Goal: Transaction & Acquisition: Book appointment/travel/reservation

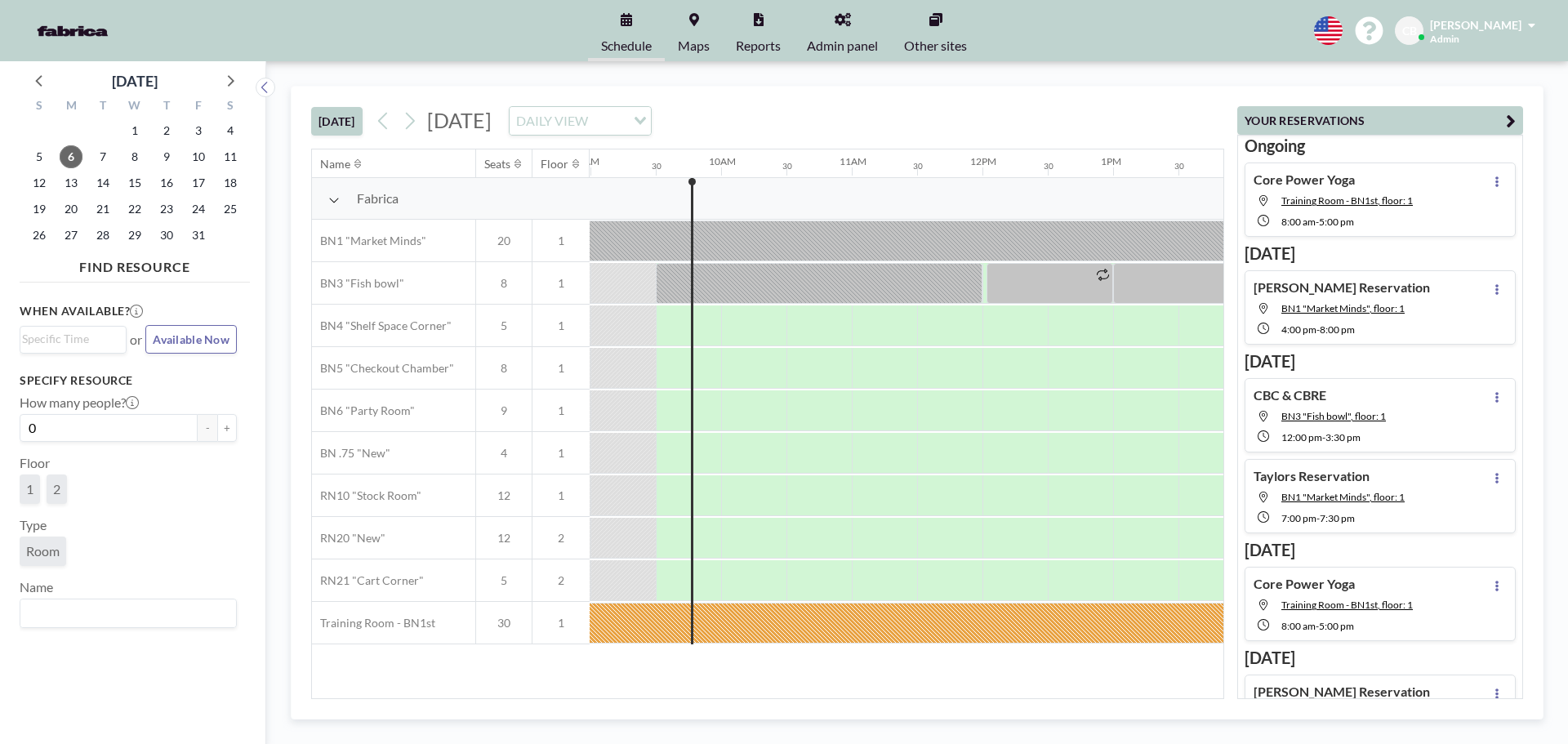
scroll to position [0, 1176]
drag, startPoint x: 719, startPoint y: 322, endPoint x: 703, endPoint y: 326, distance: 16.5
click at [703, 326] on div at bounding box center [707, 326] width 26 height 41
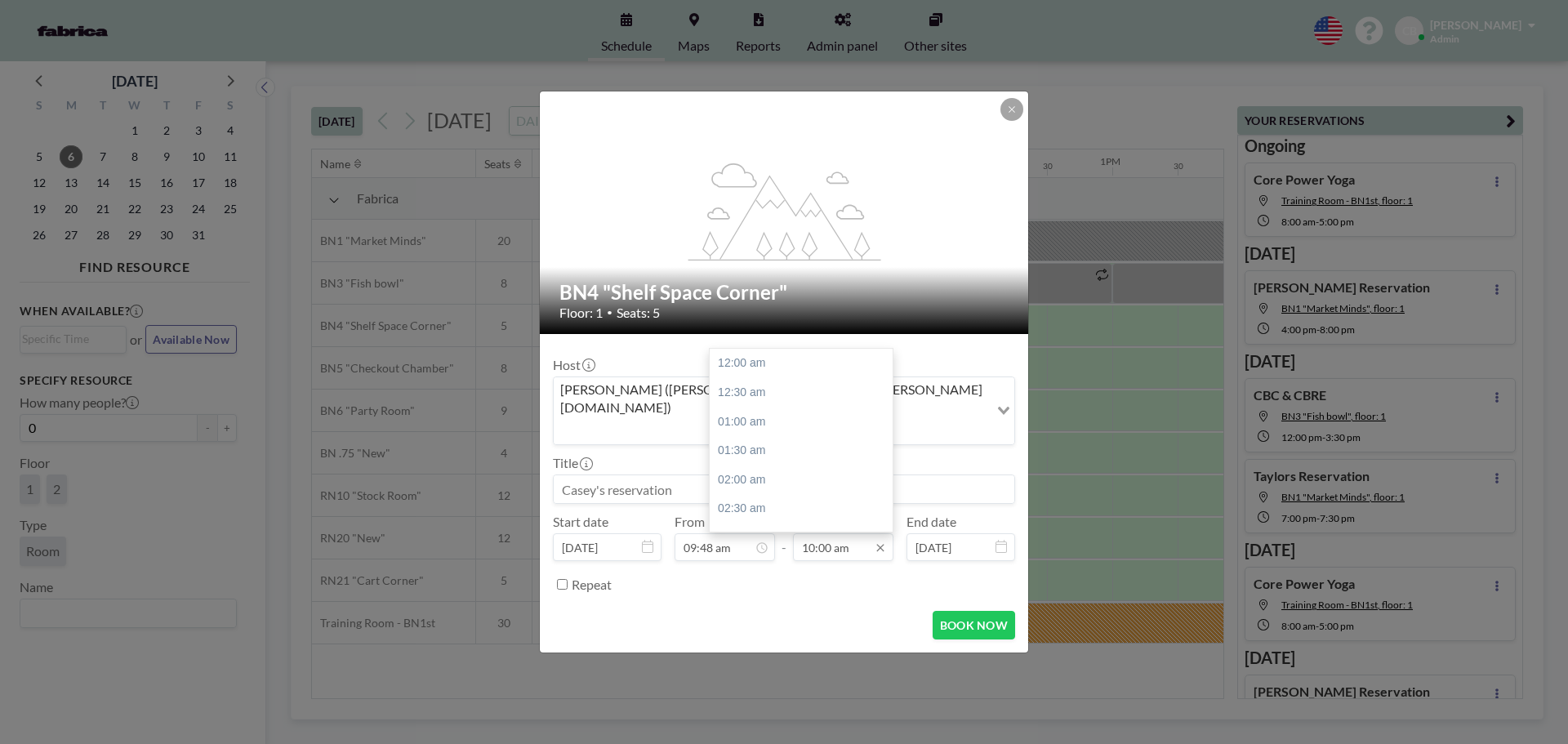
scroll to position [581, 0]
click at [863, 536] on input "10:00 am" at bounding box center [843, 547] width 101 height 28
click at [778, 371] on div "04:00 pm" at bounding box center [805, 385] width 191 height 30
type input "04:00 pm"
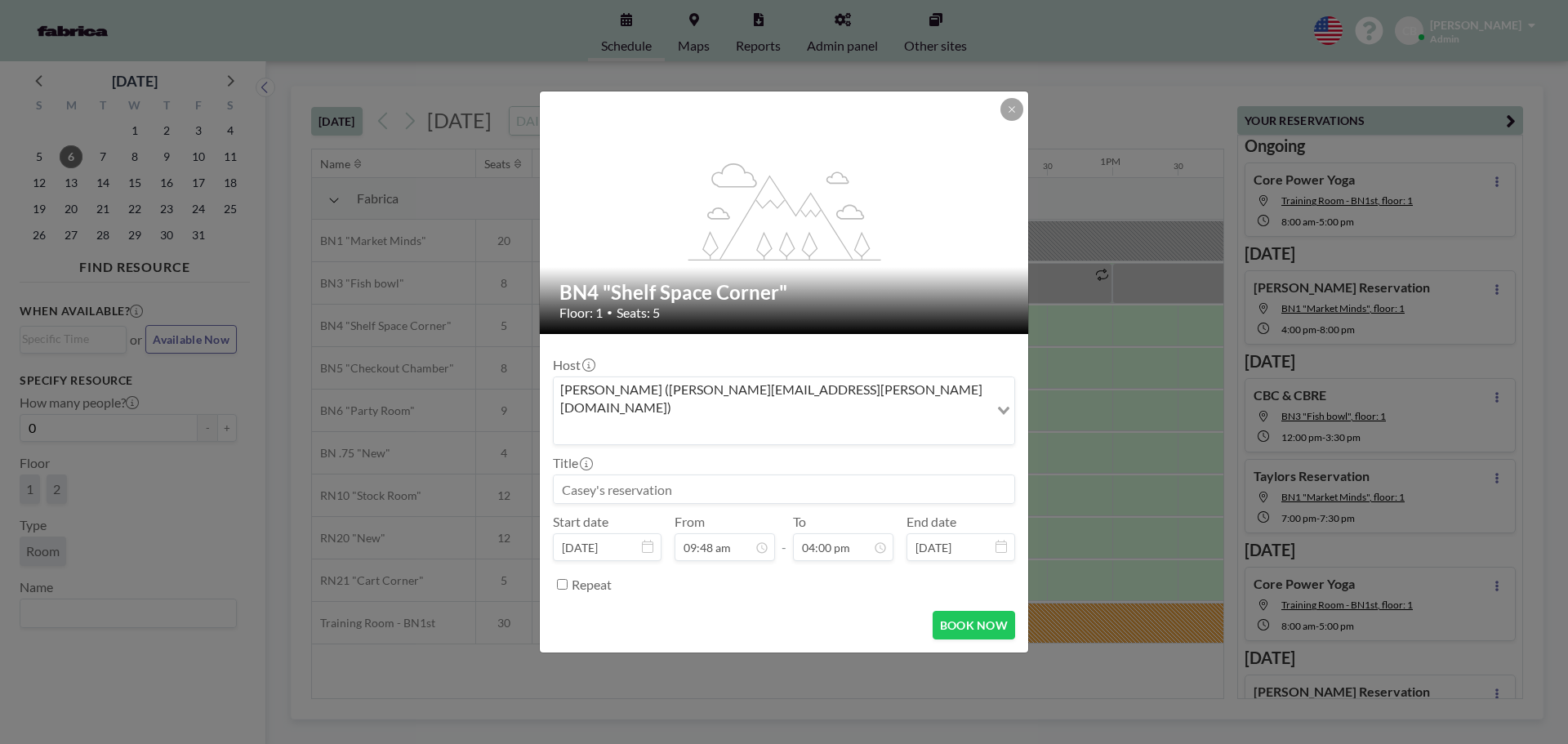
scroll to position [930, 0]
click at [997, 610] on button "BOOK NOW" at bounding box center [973, 625] width 82 height 29
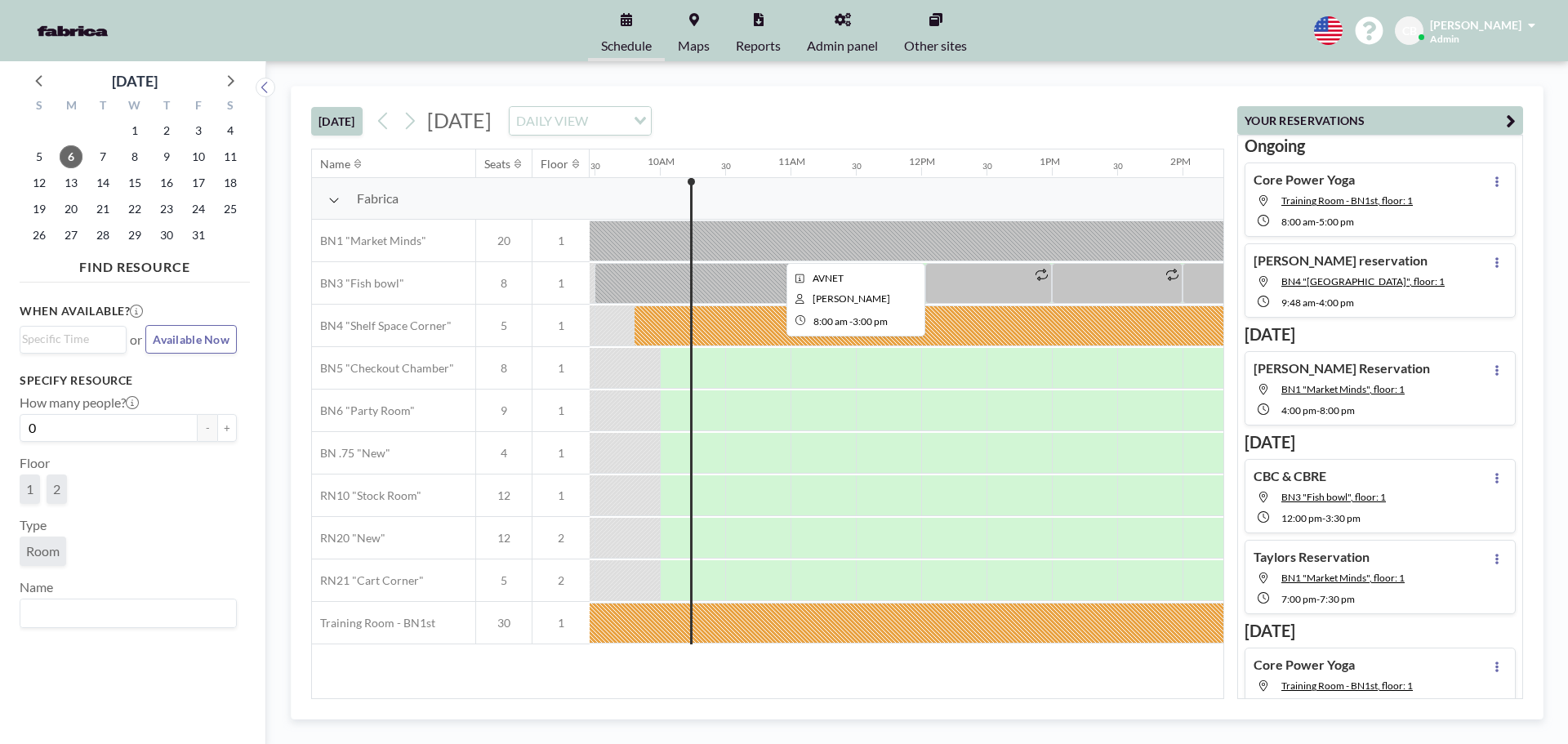
scroll to position [0, 1241]
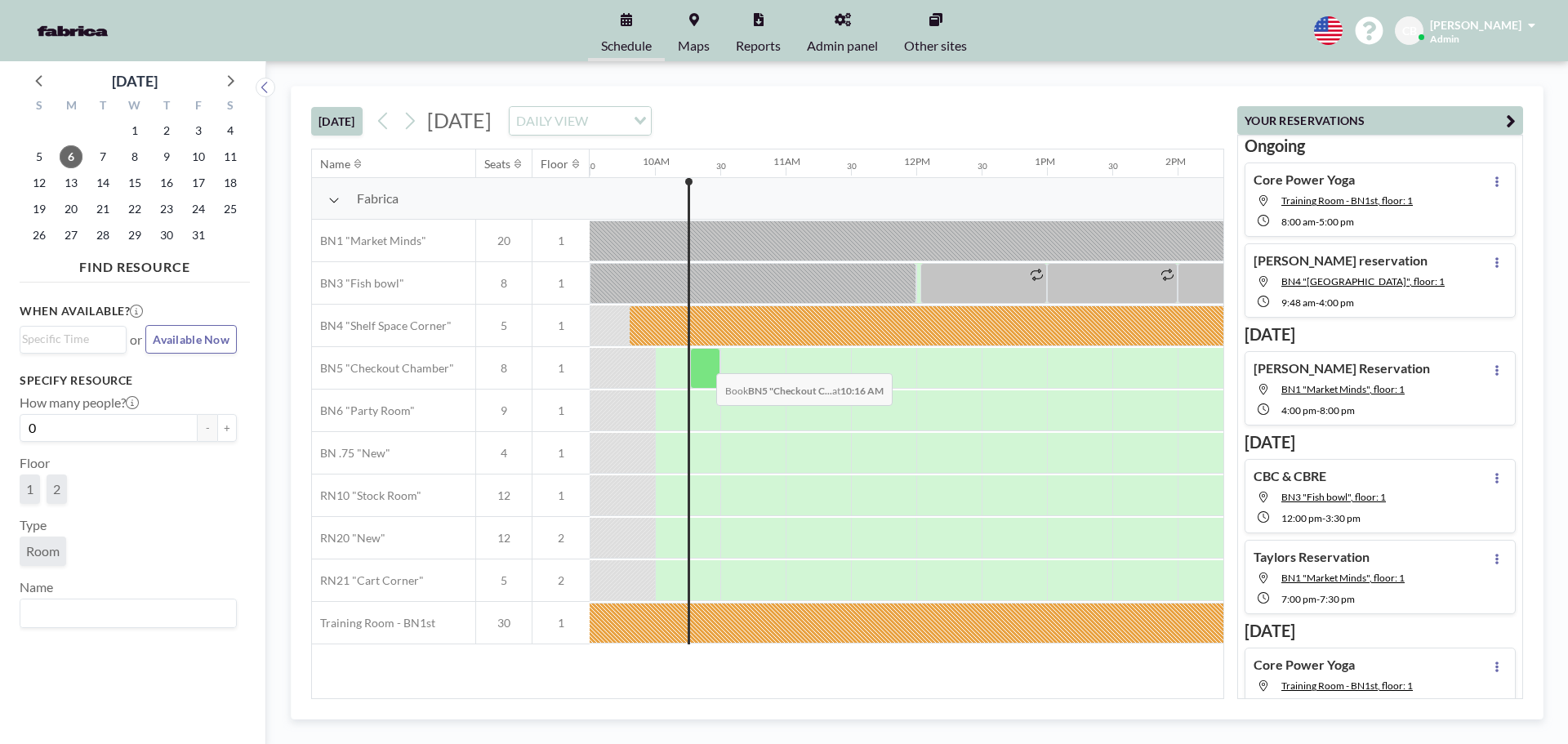
click at [703, 361] on div at bounding box center [705, 368] width 30 height 41
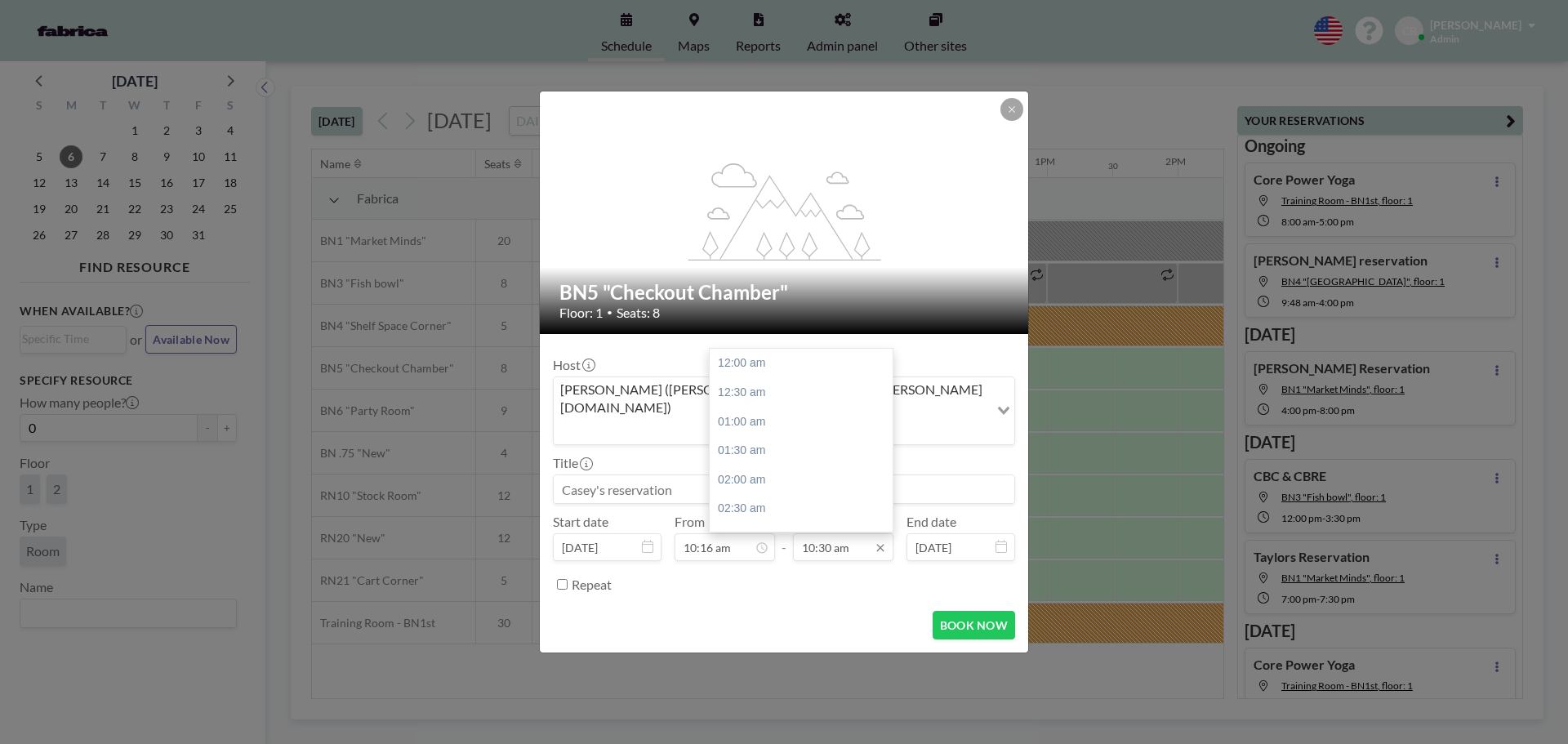
scroll to position [609, 0]
click at [770, 407] on div "11:30 am" at bounding box center [805, 422] width 191 height 30
type input "11:30 am"
click at [659, 478] on input at bounding box center [784, 488] width 461 height 28
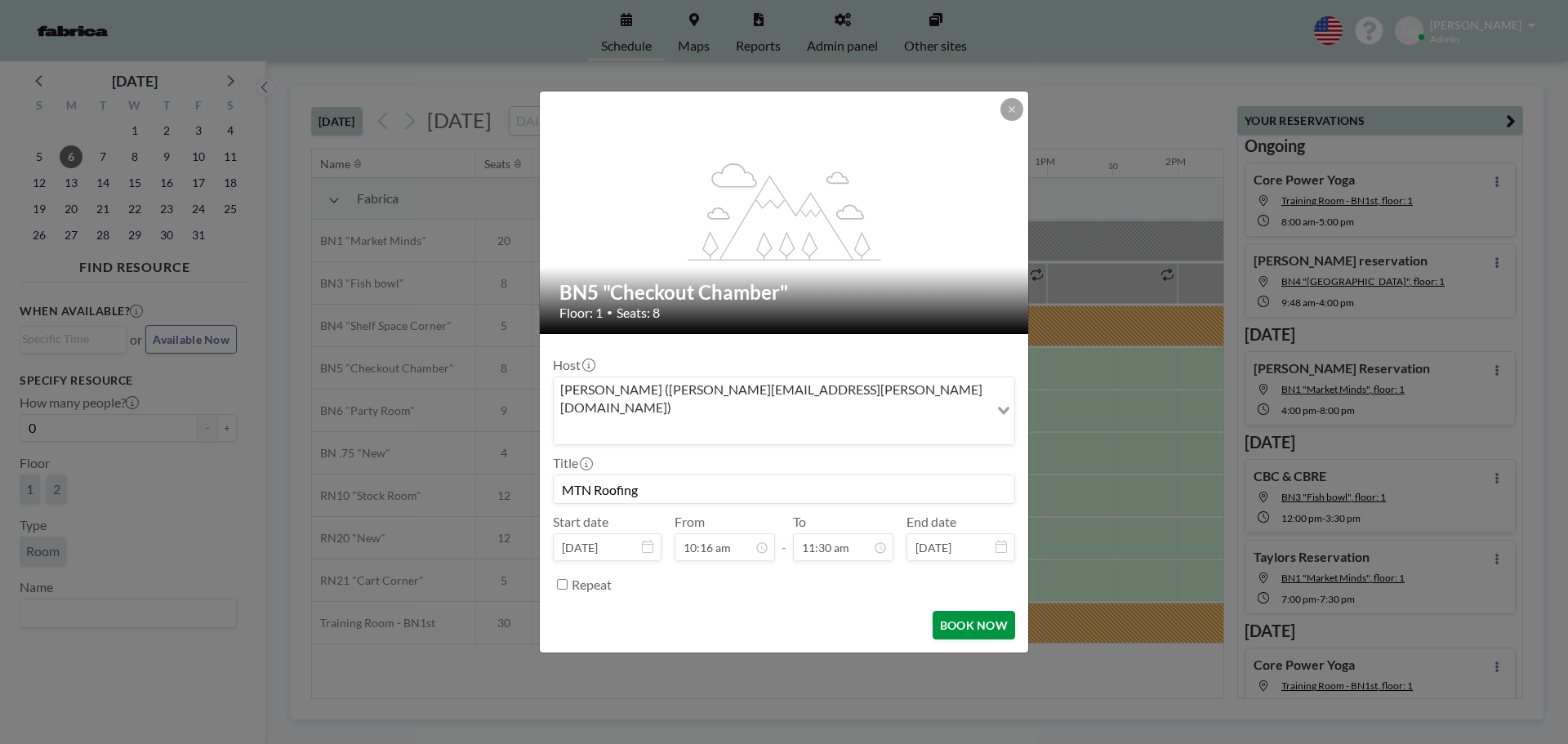
type input "MTN Roofing"
click at [977, 610] on button "BOOK NOW" at bounding box center [973, 625] width 82 height 29
